Goal: Task Accomplishment & Management: Use online tool/utility

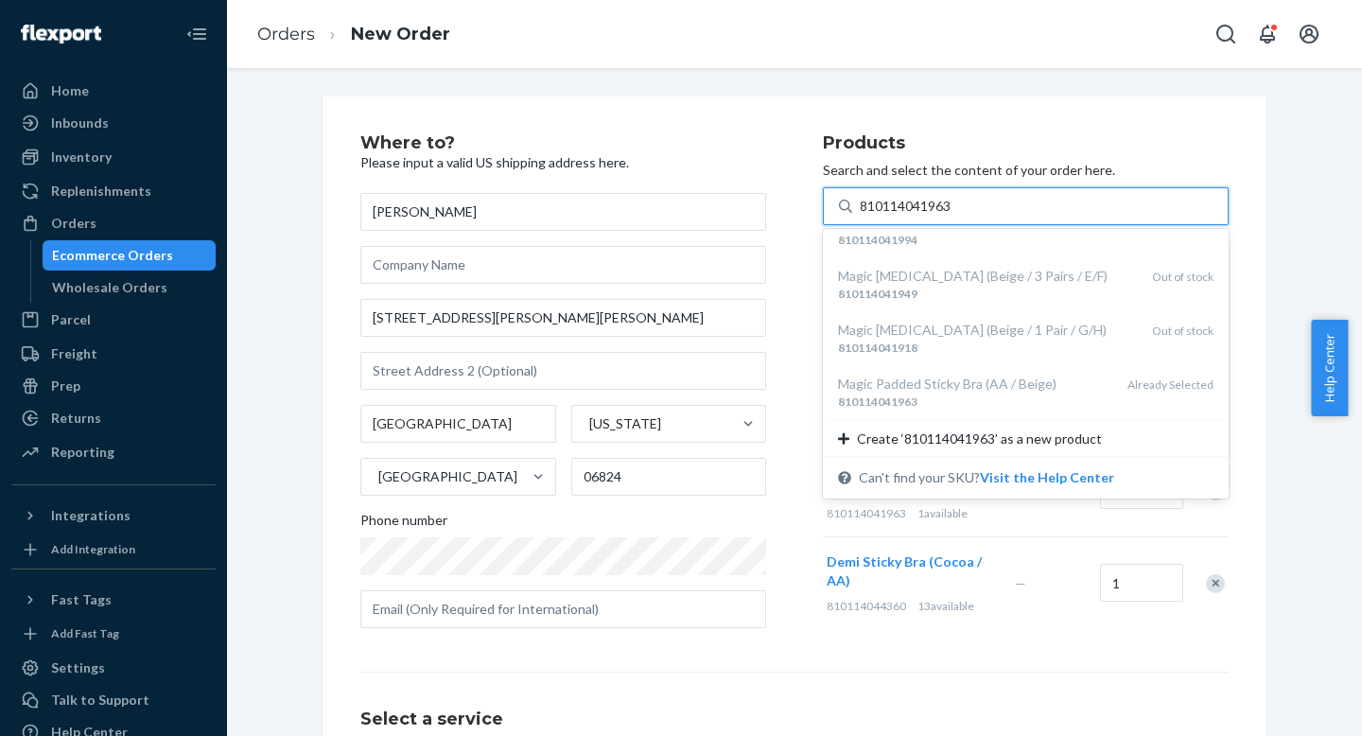
scroll to position [360, 0]
type input "810114041963"
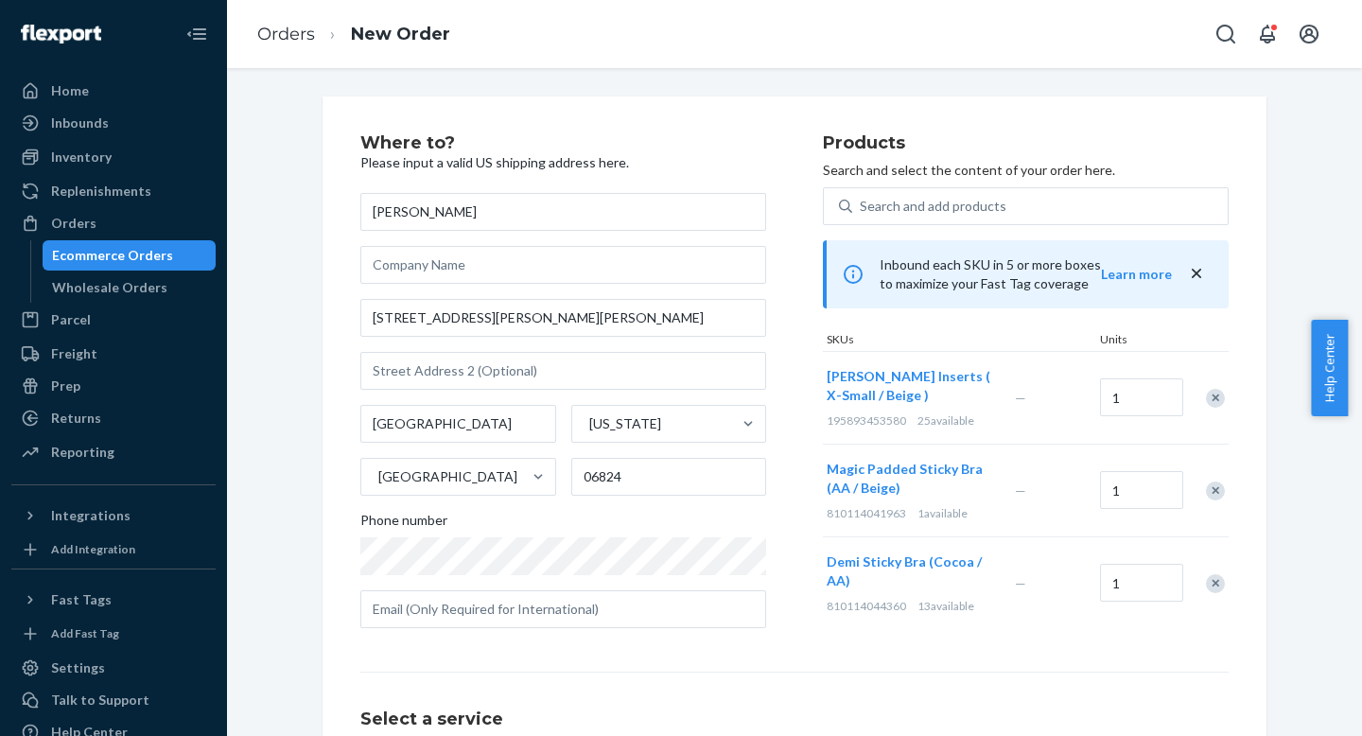
click at [1056, 599] on div "—" at bounding box center [1053, 583] width 85 height 49
click at [1208, 585] on div "Remove Item" at bounding box center [1215, 583] width 19 height 19
click at [1206, 489] on div "Remove Item" at bounding box center [1215, 491] width 19 height 19
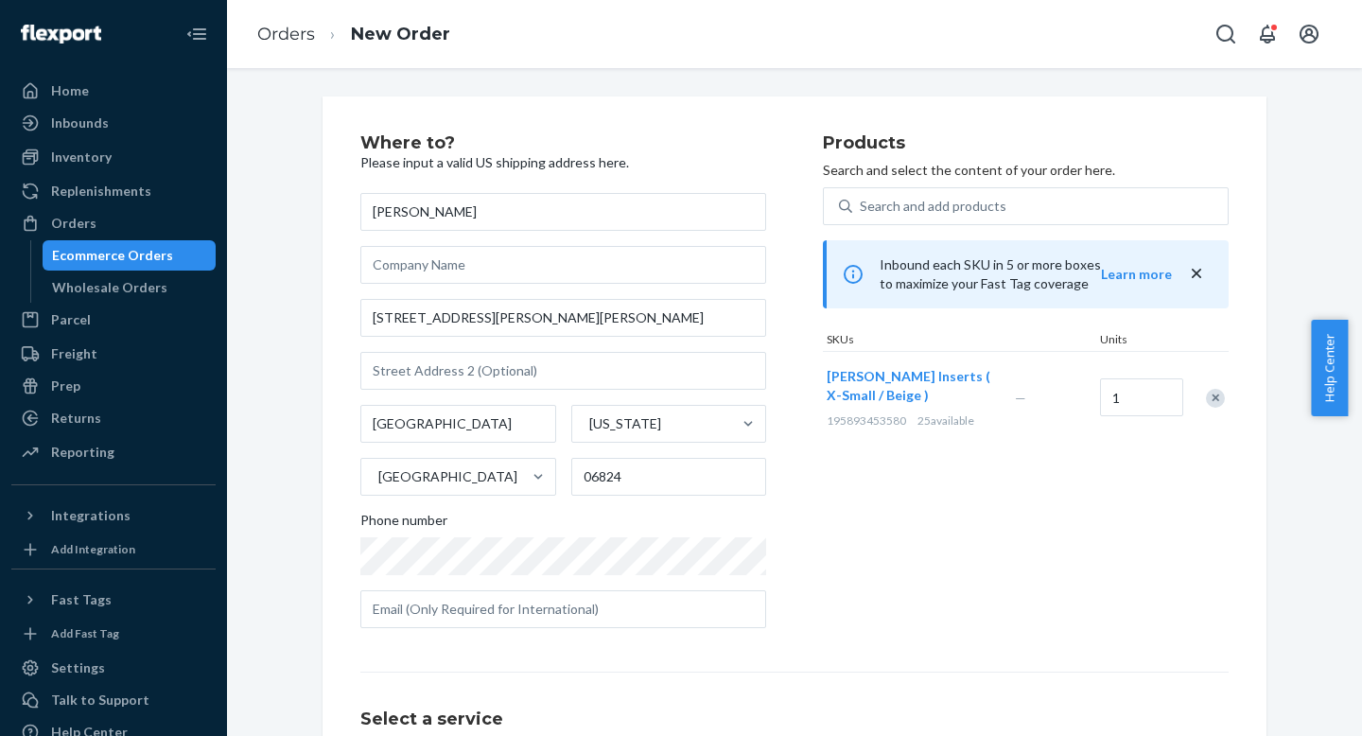
click at [1206, 400] on div "Remove Item" at bounding box center [1215, 398] width 19 height 19
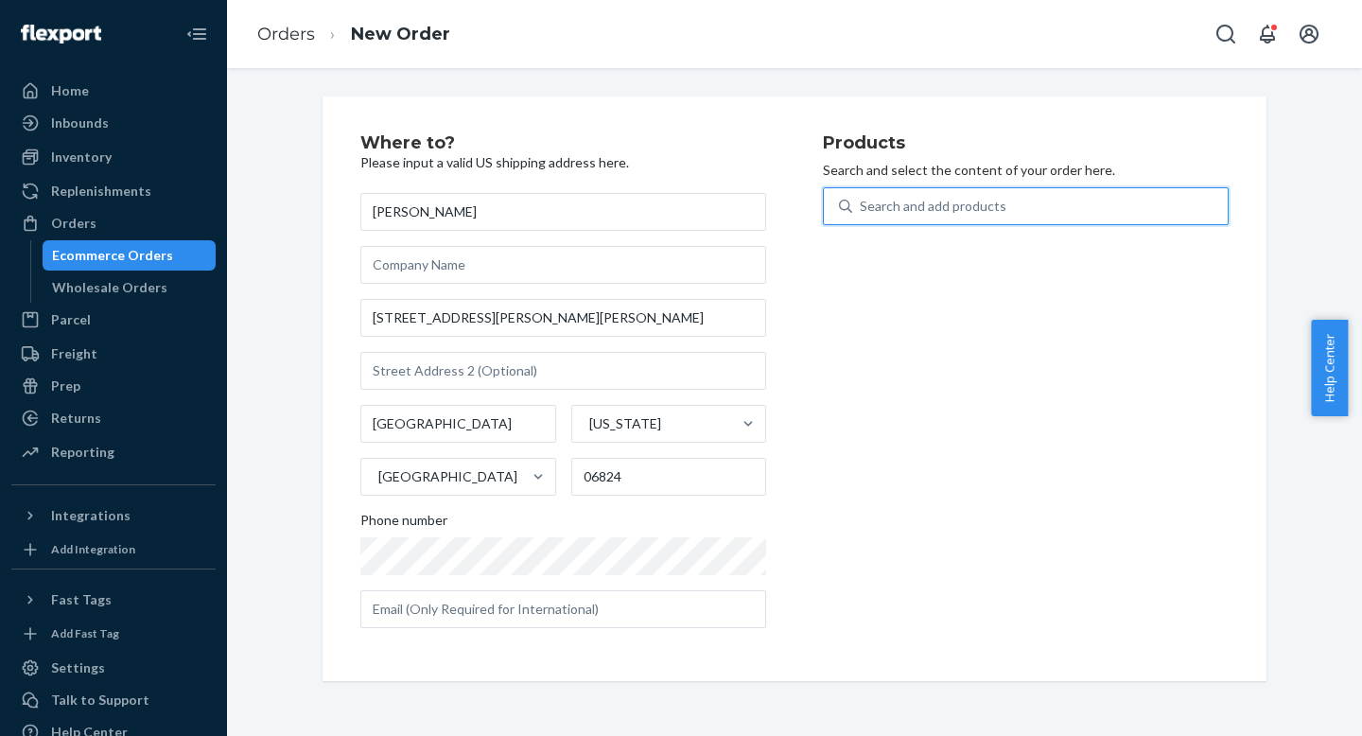
click at [978, 219] on div "Search and add products" at bounding box center [1040, 206] width 376 height 34
click at [862, 216] on input "0 results available. Use Up and Down to choose options, press Enter to select t…" at bounding box center [861, 206] width 2 height 19
paste input "810114041963"
type input "810114041963"
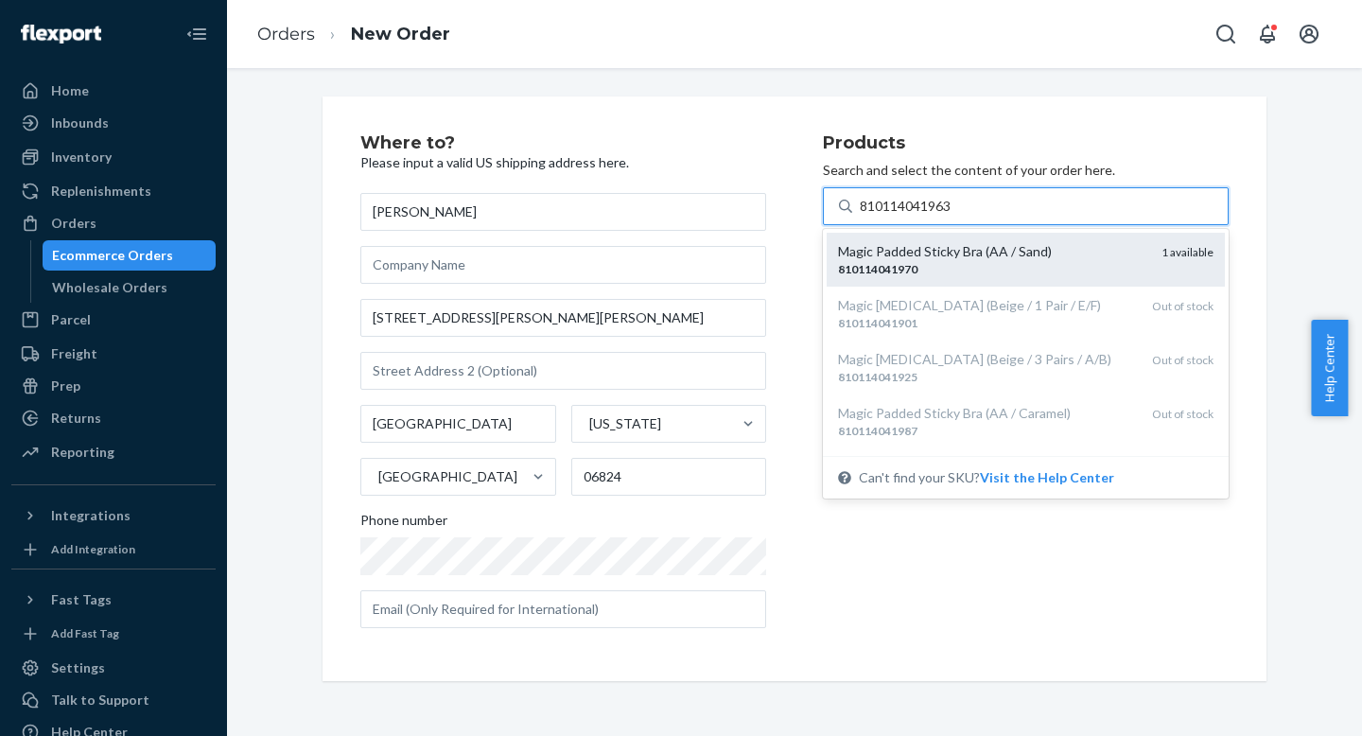
click at [993, 239] on div "Magic Padded Sticky Bra (AA / Sand) 810114041970 1 available" at bounding box center [1026, 260] width 398 height 54
click at [954, 216] on input "810114041963" at bounding box center [907, 206] width 94 height 19
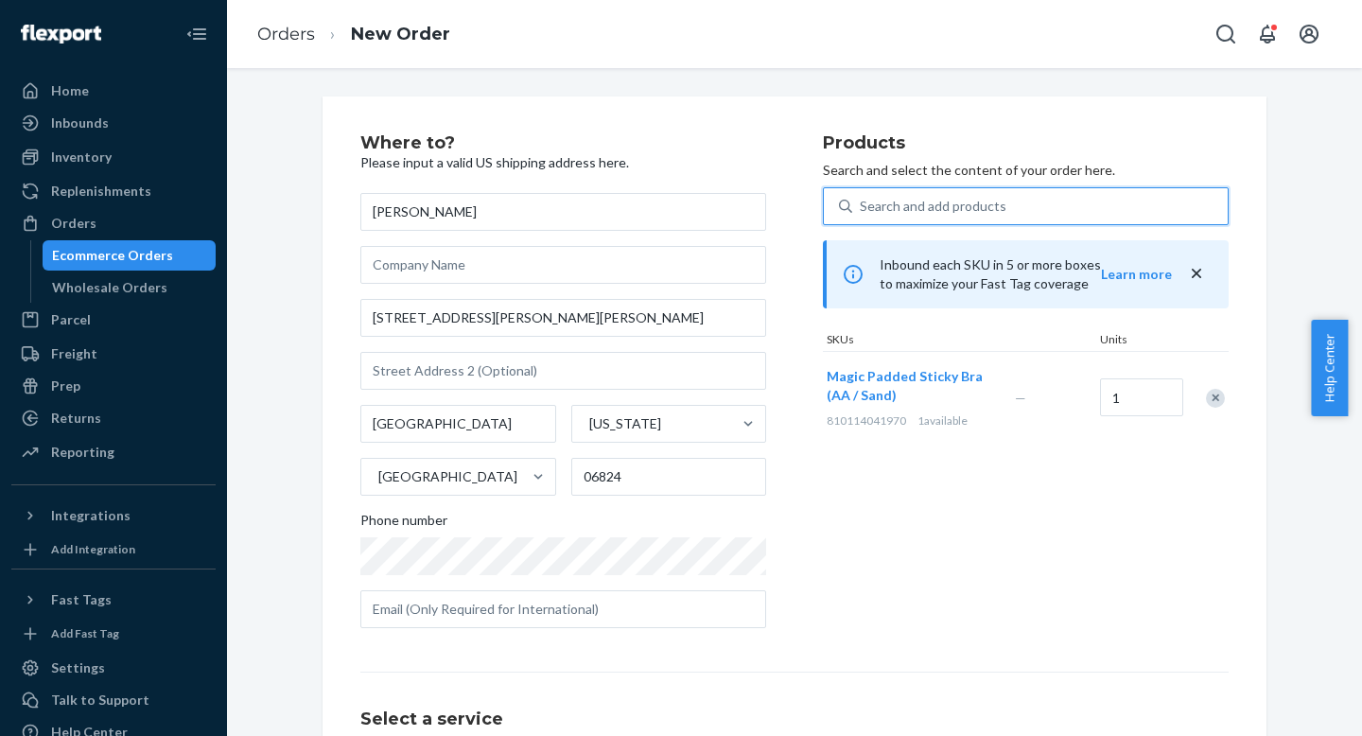
click at [1166, 204] on div "Search and add products" at bounding box center [1040, 206] width 376 height 34
click at [862, 204] on input "0 results available. Select is focused ,type to refine list, press Down to open…" at bounding box center [861, 206] width 2 height 19
click at [1218, 397] on div "Remove Item" at bounding box center [1215, 398] width 19 height 19
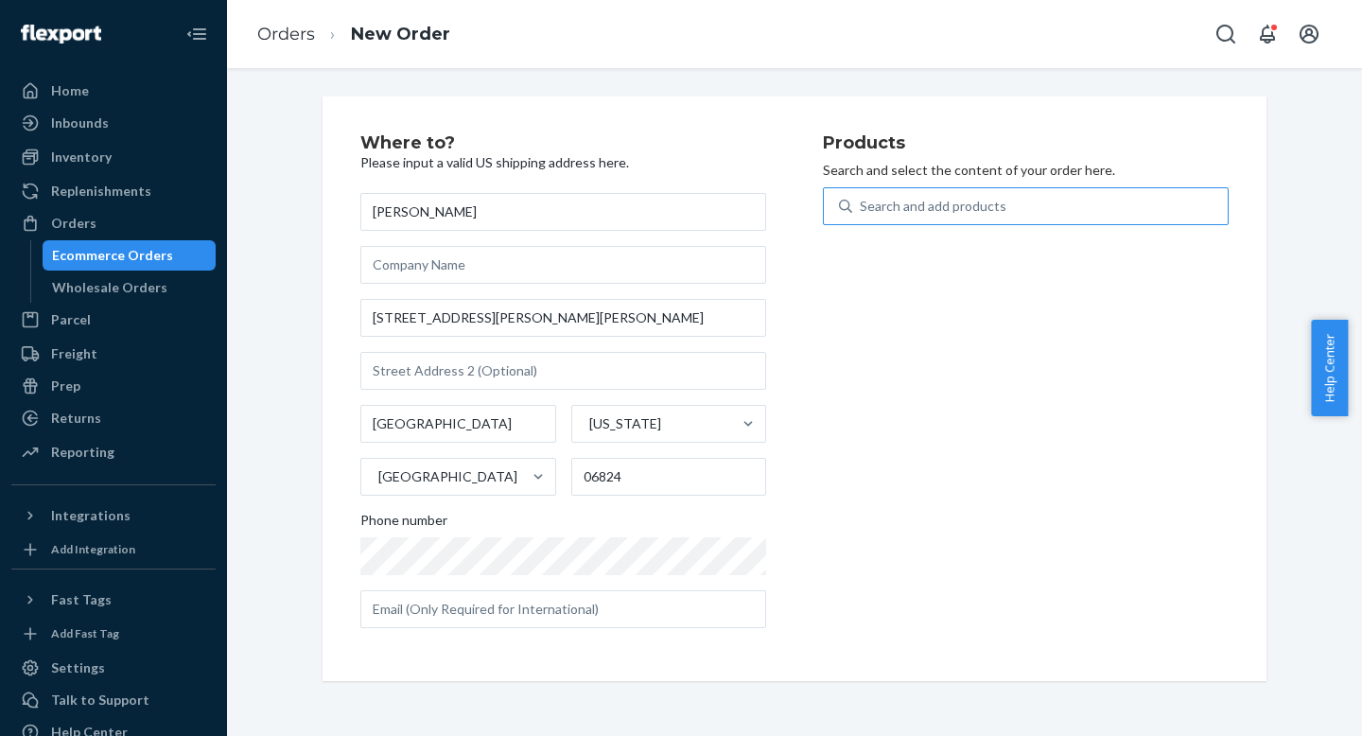
click at [1039, 214] on div "Search and add products" at bounding box center [1040, 206] width 376 height 34
click at [862, 214] on input "Search and add products" at bounding box center [861, 206] width 2 height 19
paste input "810114041963"
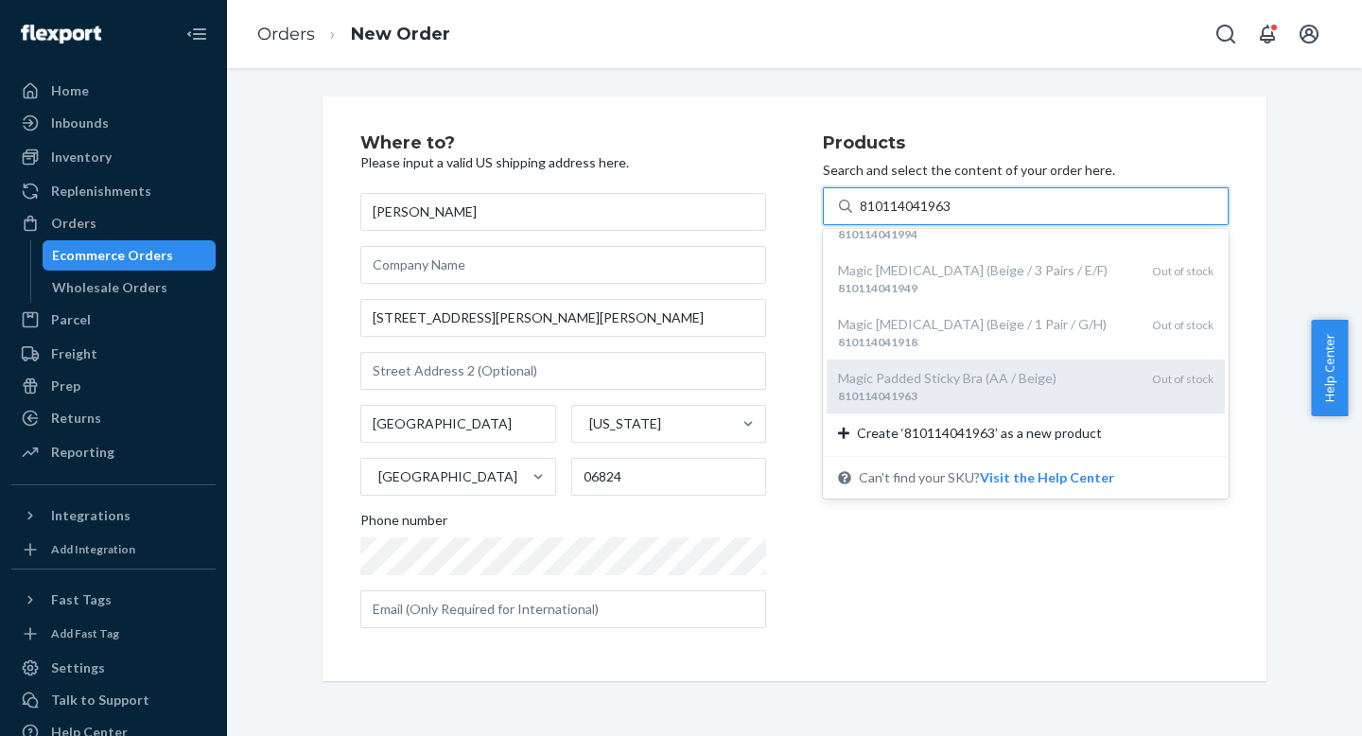
click at [1026, 381] on div "Magic Padded Sticky Bra (AA / Beige)" at bounding box center [987, 378] width 299 height 19
click at [954, 216] on input "810114041963" at bounding box center [907, 206] width 94 height 19
click at [1027, 380] on div "Magic Padded Sticky Bra (AA / Beige)" at bounding box center [987, 378] width 299 height 19
click at [954, 216] on input "810114041963" at bounding box center [907, 206] width 94 height 19
click at [911, 386] on div "Magic Padded Sticky Bra (AA / Beige)" at bounding box center [987, 378] width 299 height 19
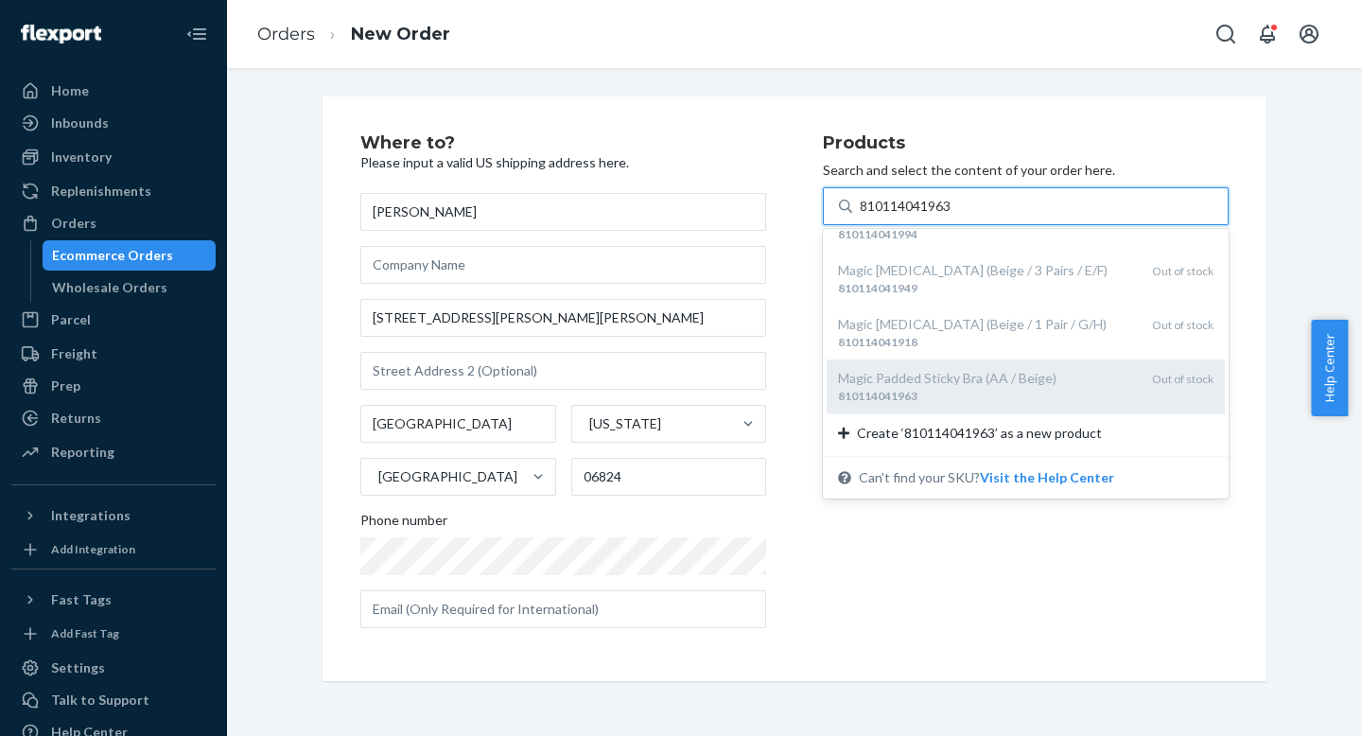
click at [911, 216] on input "810114041963" at bounding box center [907, 206] width 94 height 19
click at [911, 386] on div "Magic Padded Sticky Bra (AA / Beige)" at bounding box center [987, 378] width 299 height 19
click at [911, 216] on input "810114041963" at bounding box center [907, 206] width 94 height 19
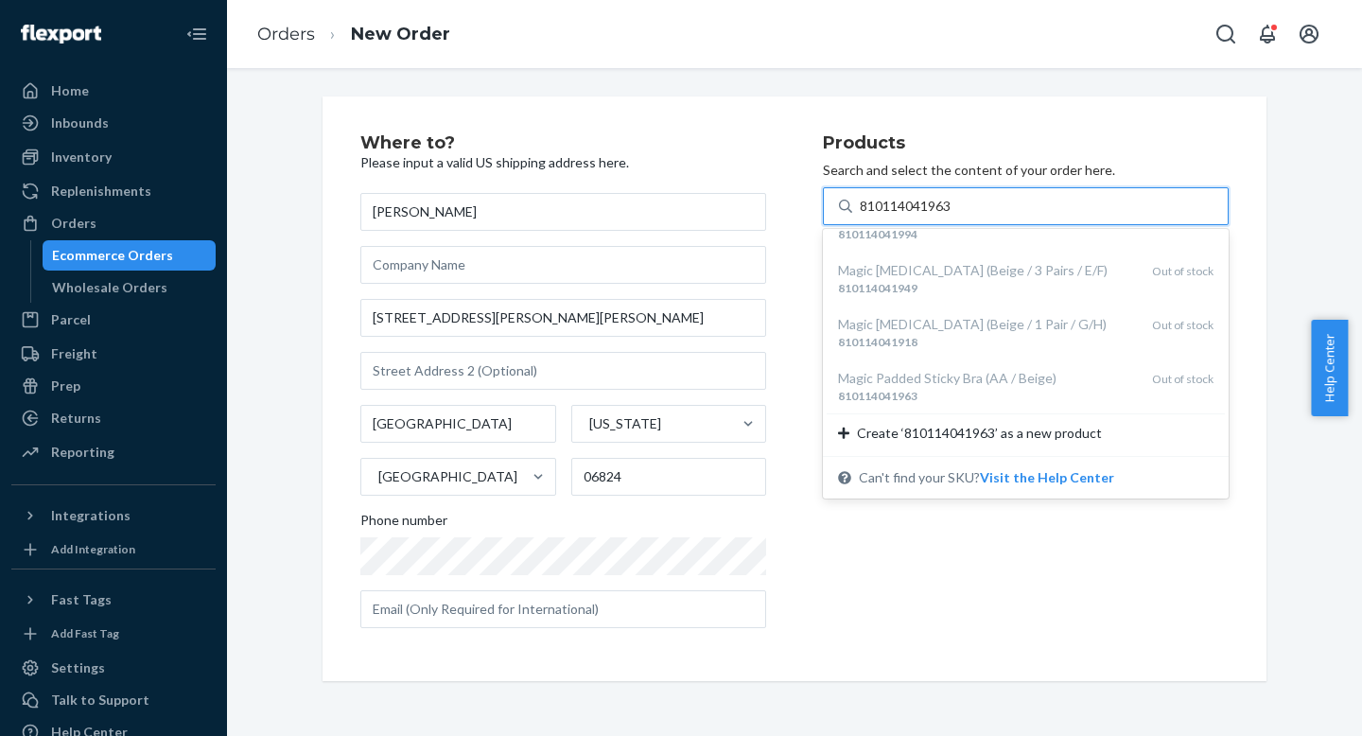
type input "810114041963"
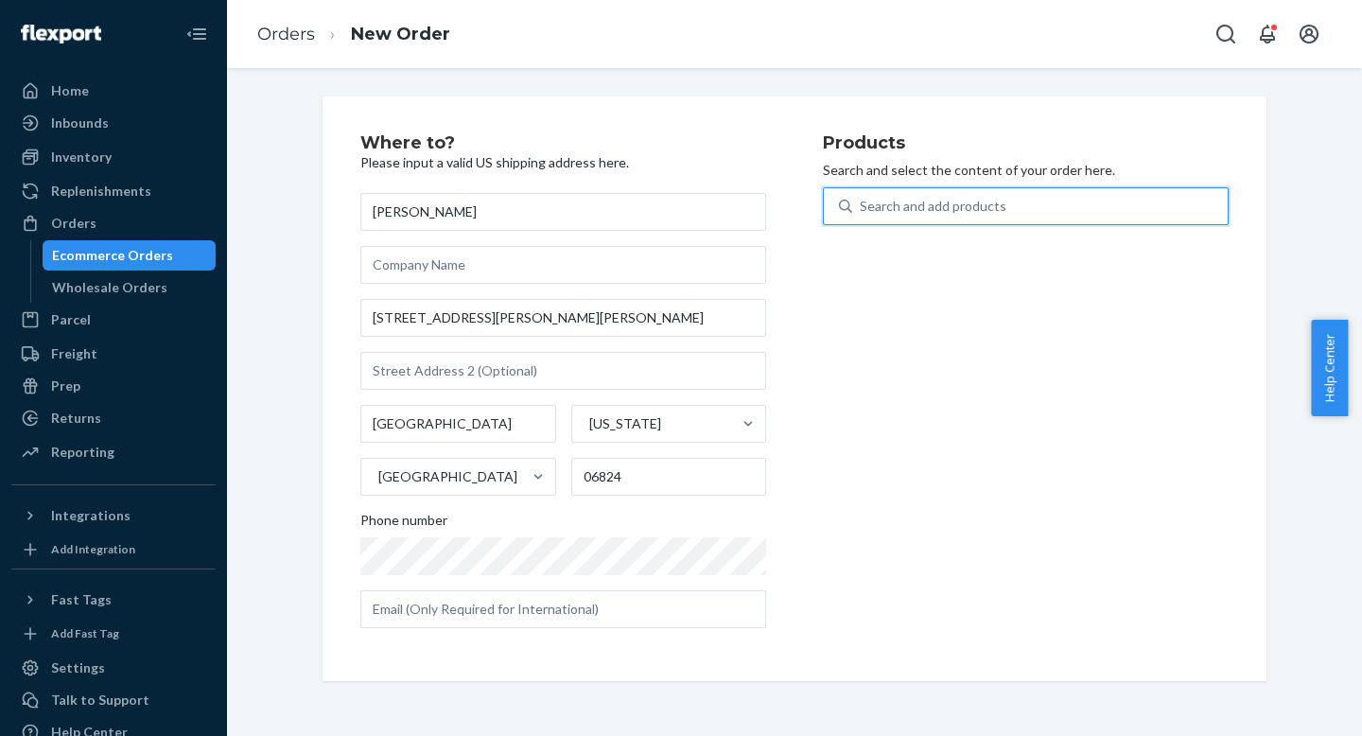
paste input "#857167 Complete"
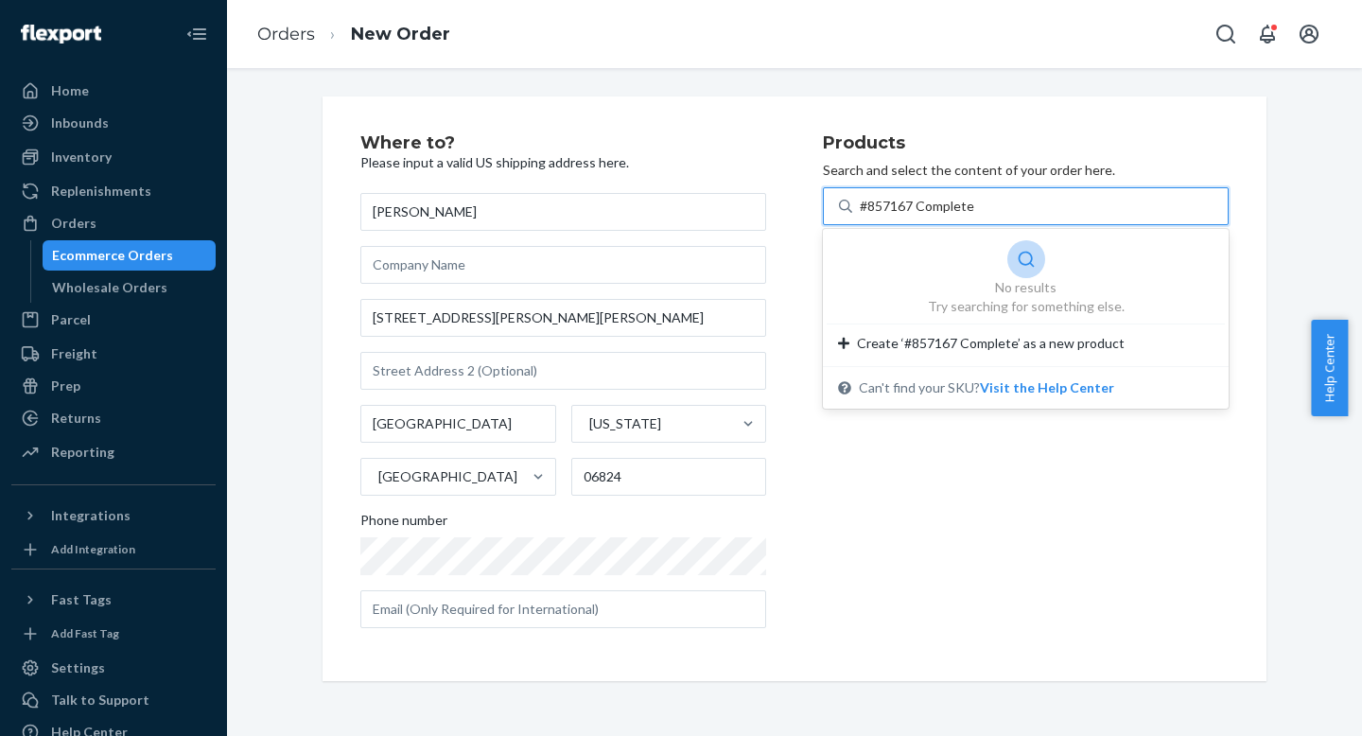
type input "#857167 Complete"
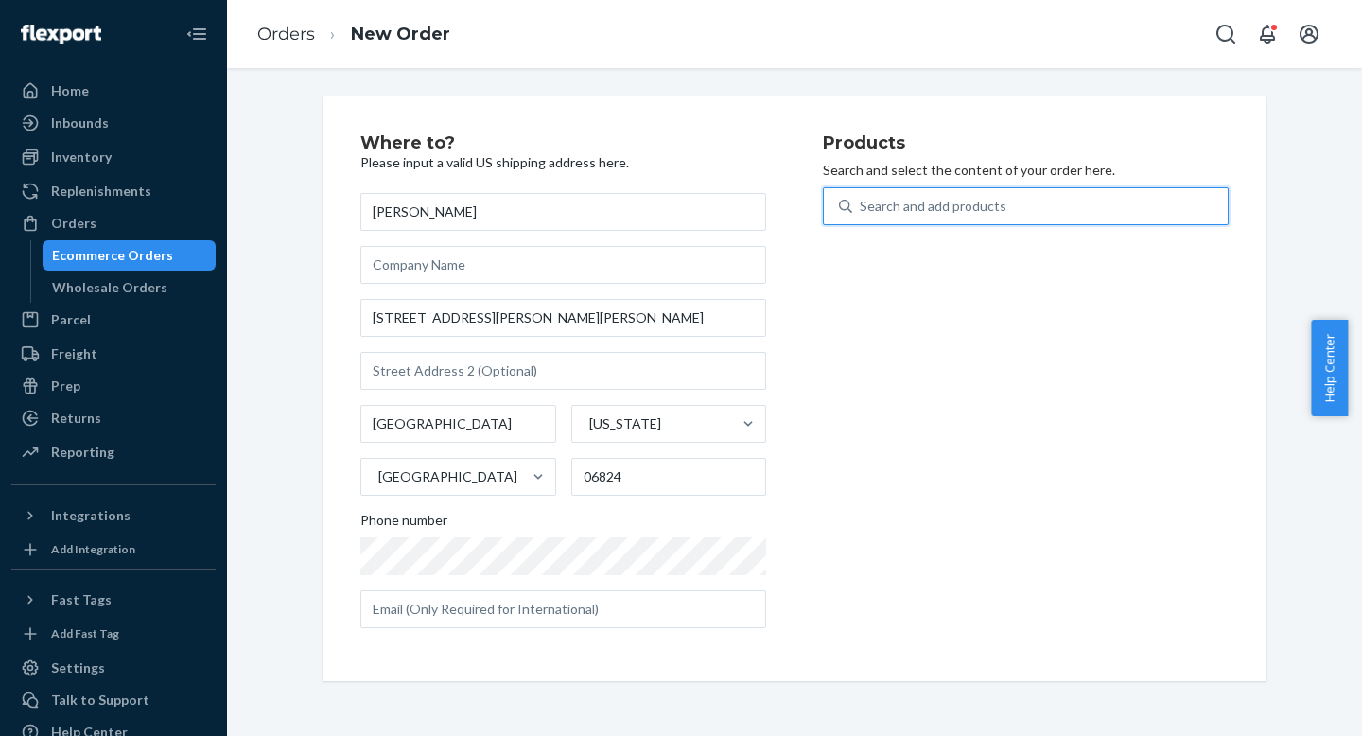
paste input "810114041963"
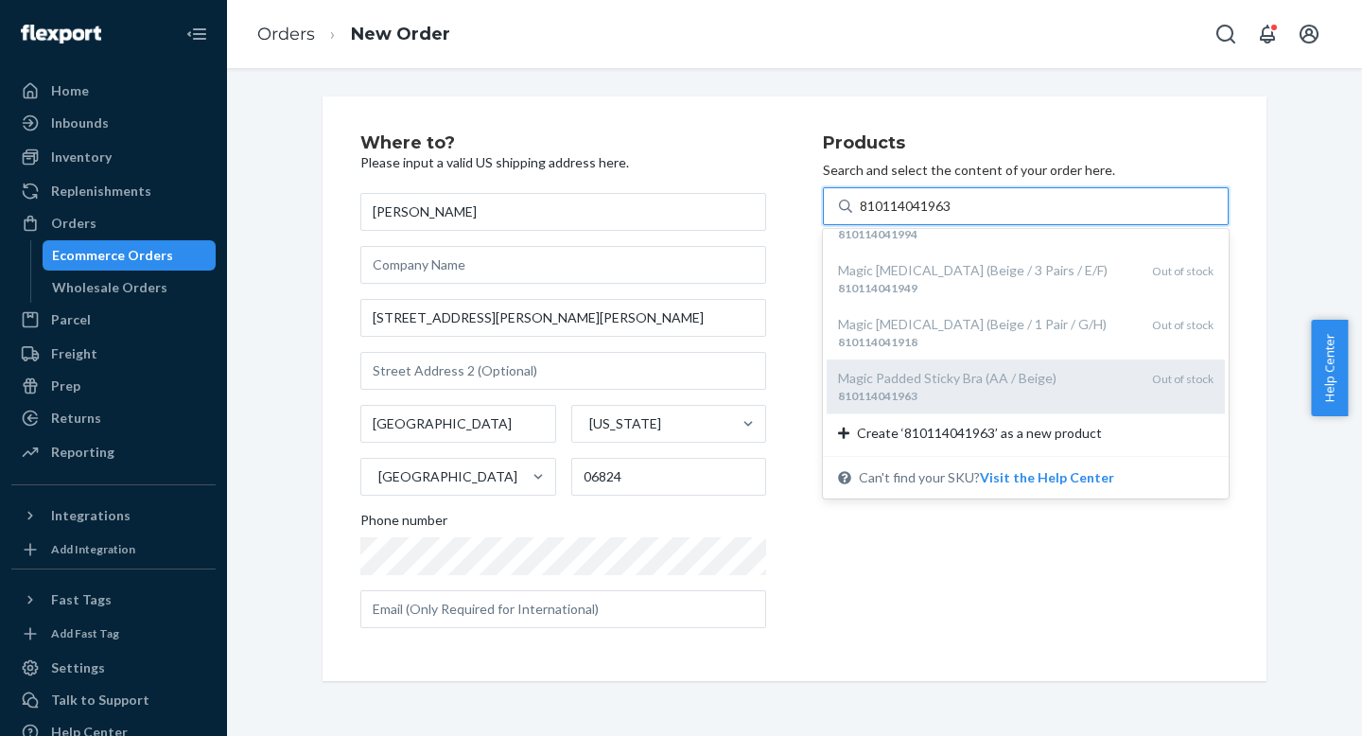
type input "810114041963"
